Goal: Information Seeking & Learning: Learn about a topic

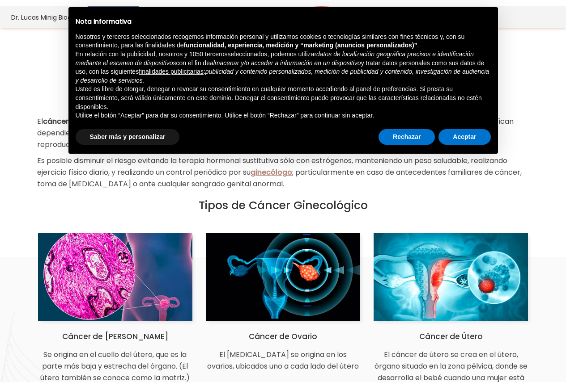
scroll to position [45, 0]
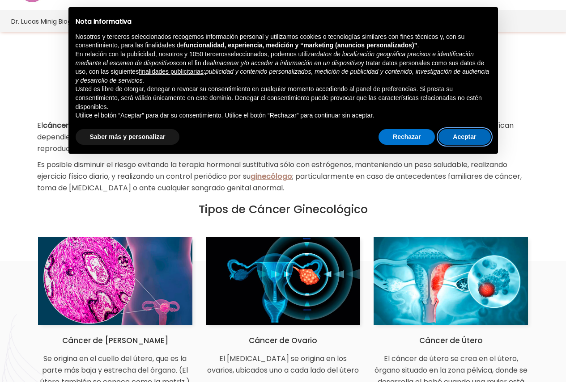
drag, startPoint x: 458, startPoint y: 138, endPoint x: 447, endPoint y: 143, distance: 11.2
click at [458, 138] on button "Aceptar" at bounding box center [464, 137] width 52 height 16
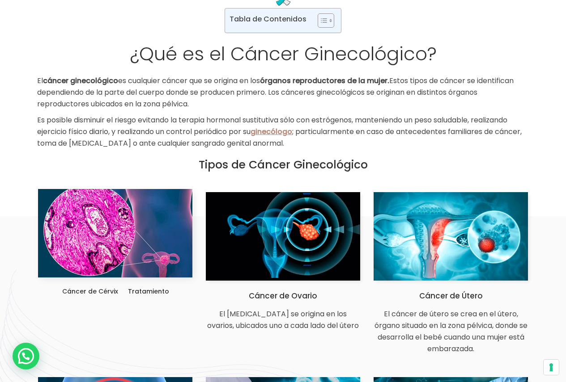
scroll to position [0, 333]
click at [80, 235] on img at bounding box center [115, 233] width 154 height 89
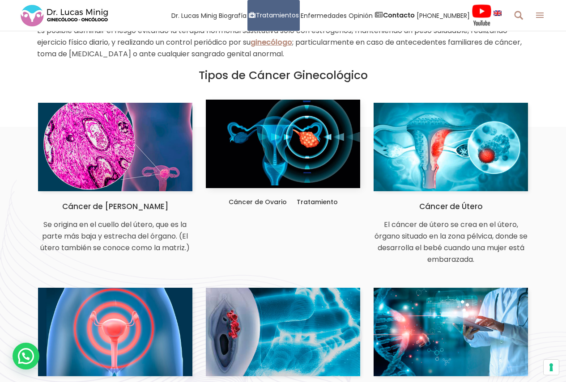
scroll to position [0, 652]
click at [261, 150] on img at bounding box center [283, 144] width 154 height 89
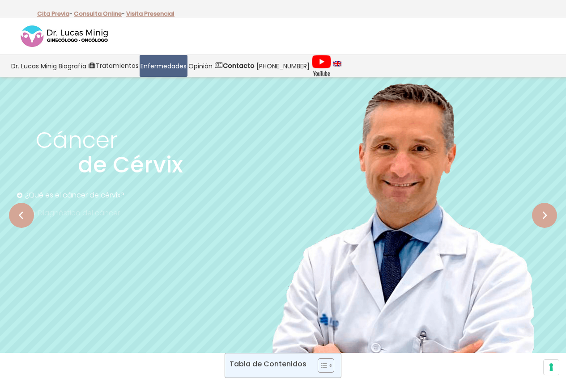
click at [547, 215] on rs-arrow at bounding box center [544, 215] width 25 height 25
drag, startPoint x: 543, startPoint y: 215, endPoint x: 534, endPoint y: 215, distance: 8.5
click at [543, 215] on rs-arrow at bounding box center [544, 215] width 25 height 25
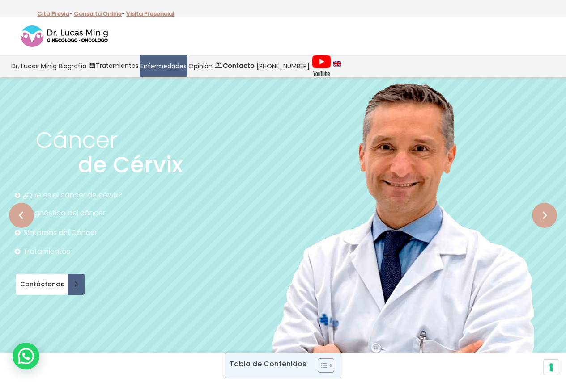
click at [24, 211] on rs-arrow at bounding box center [21, 215] width 25 height 25
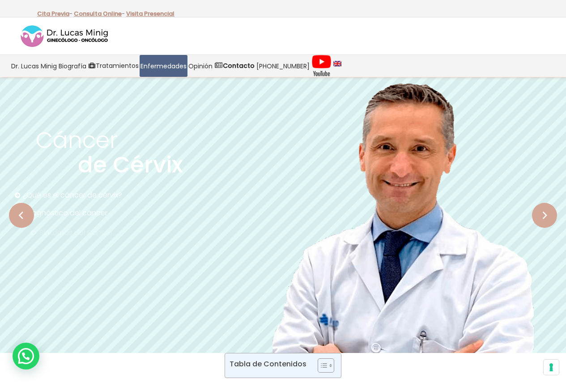
scroll to position [134, 0]
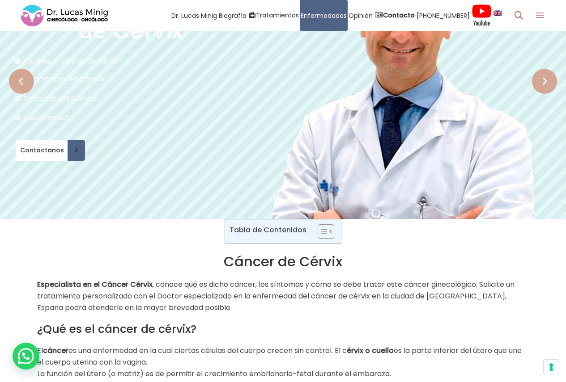
click at [545, 81] on rs-arrow at bounding box center [544, 81] width 25 height 25
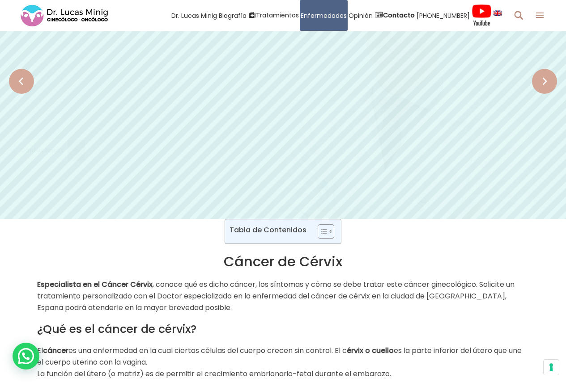
click at [545, 81] on rs-arrow at bounding box center [544, 81] width 25 height 25
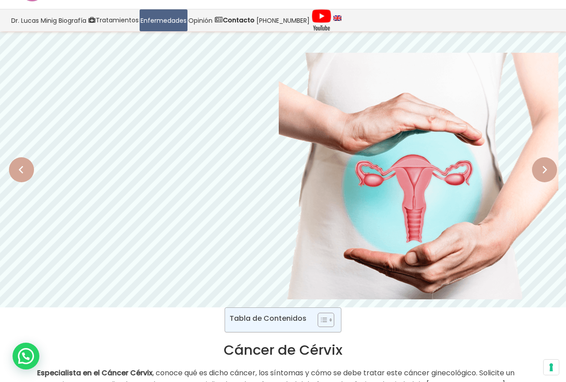
scroll to position [89, 0]
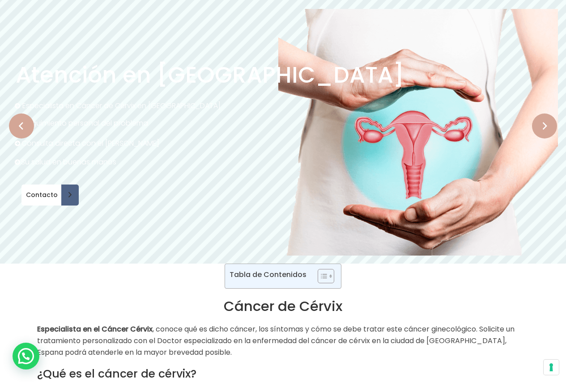
click at [542, 124] on rs-arrow at bounding box center [544, 126] width 25 height 25
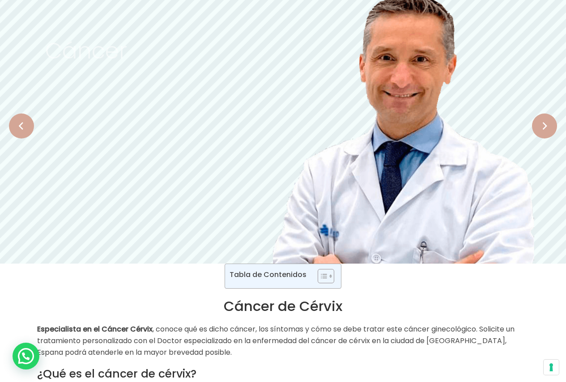
click at [542, 124] on rs-arrow at bounding box center [544, 126] width 25 height 25
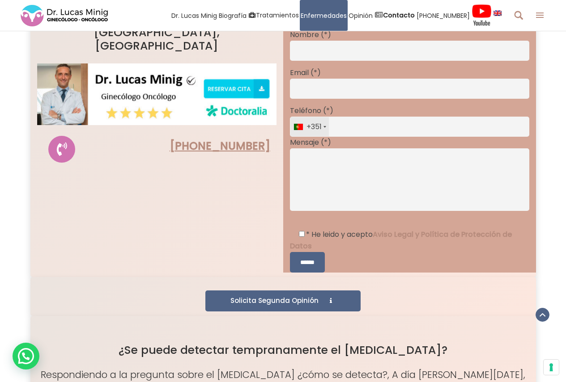
scroll to position [716, 0]
